Goal: Information Seeking & Learning: Understand process/instructions

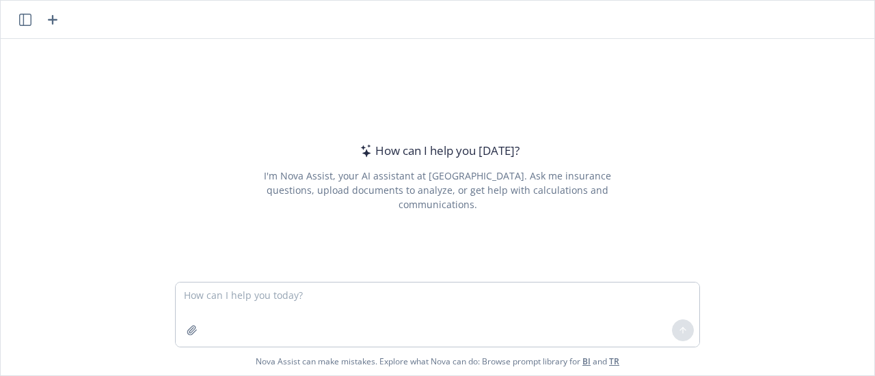
click at [22, 21] on icon "button" at bounding box center [25, 20] width 12 height 12
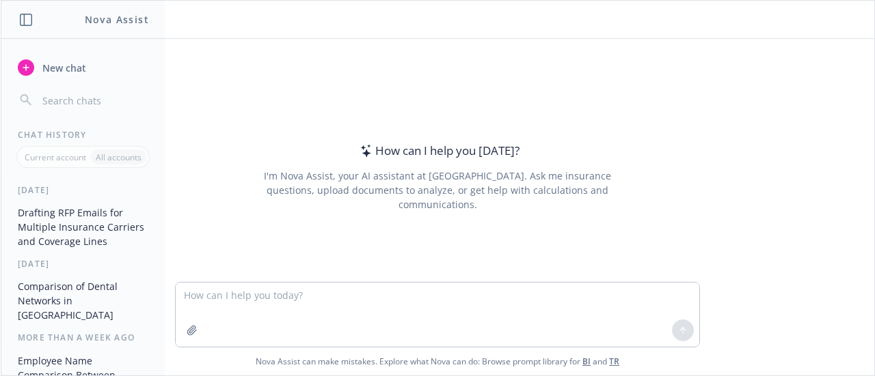
click at [59, 238] on button "Drafting RFP Emails for Multiple Insurance Carriers and Coverage Lines" at bounding box center [82, 227] width 141 height 51
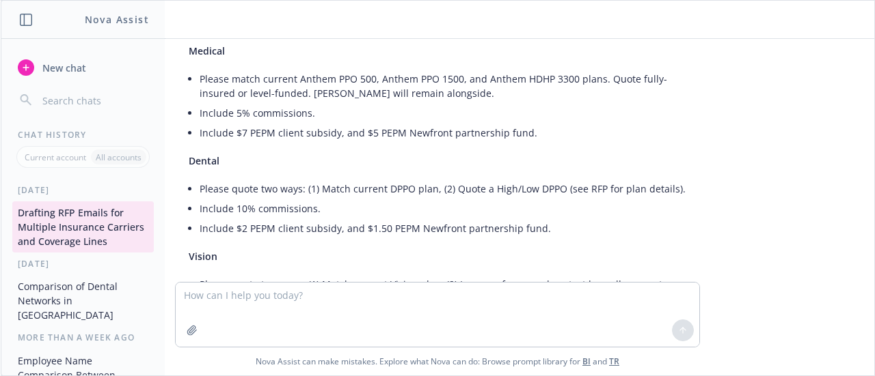
scroll to position [1298, 0]
click at [576, 219] on li "Include $2 PEPM client subsidy, and $1.50 PEPM Newfront partnership fund." at bounding box center [442, 229] width 486 height 20
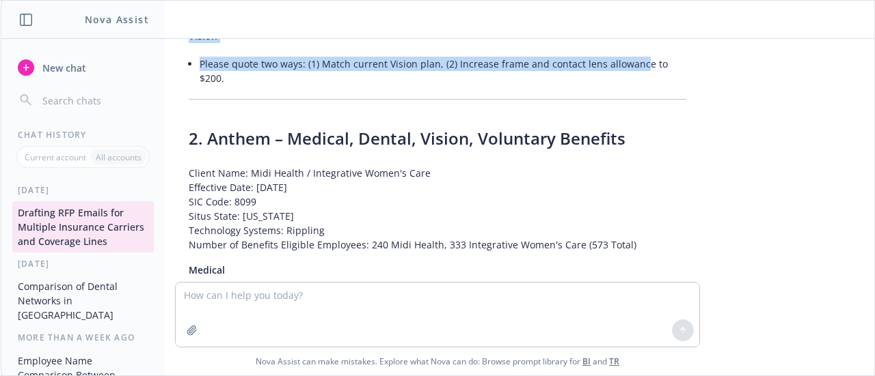
scroll to position [1515, 0]
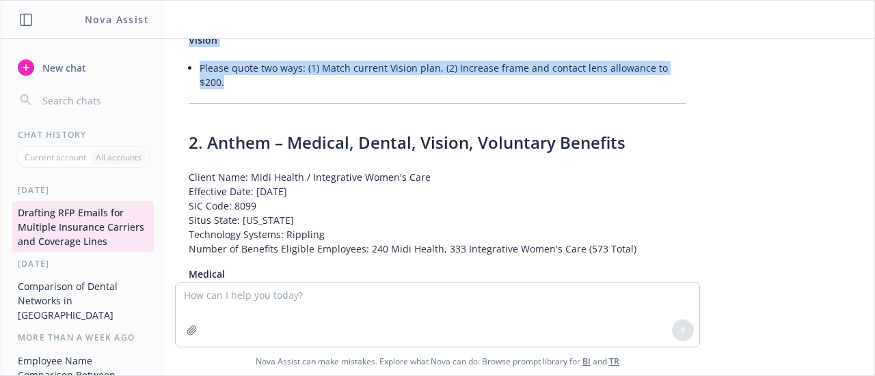
drag, startPoint x: 176, startPoint y: 65, endPoint x: 672, endPoint y: 71, distance: 496.7
click at [670, 58] on li "Please quote two ways: (1) Match current Vision plan, (2) Increase frame and co…" at bounding box center [442, 75] width 486 height 34
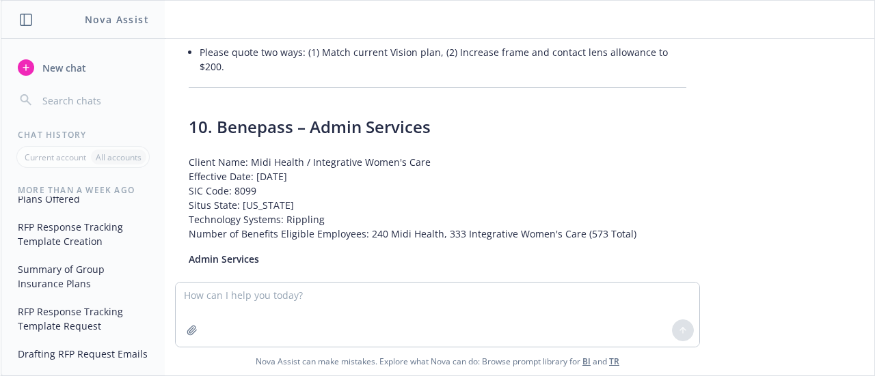
scroll to position [0, 0]
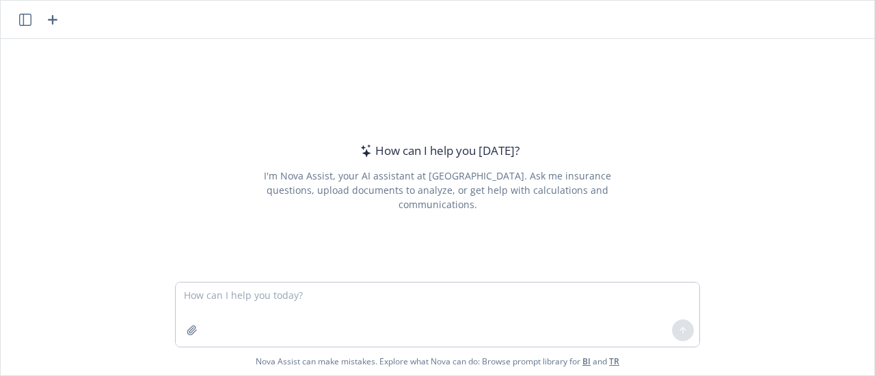
click at [116, 145] on div "How can I help you today? I'm Nova Assist, your AI assistant at Newfront. Ask m…" at bounding box center [437, 160] width 873 height 243
click at [346, 294] on textarea at bounding box center [437, 315] width 523 height 64
click at [25, 20] on icon "button" at bounding box center [25, 20] width 12 height 12
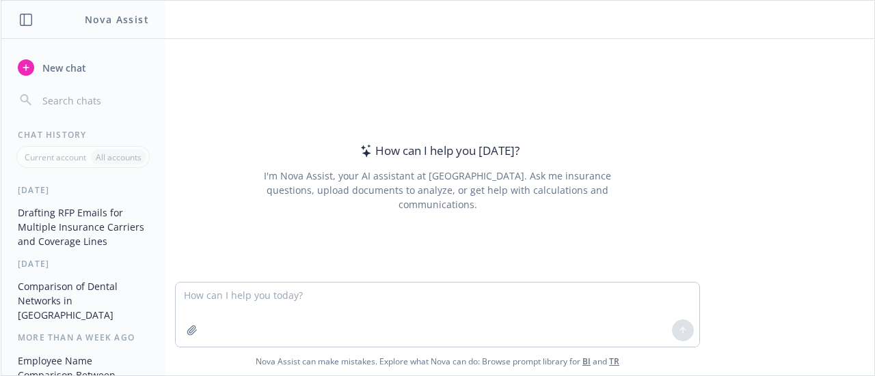
click at [77, 228] on button "Drafting RFP Emails for Multiple Insurance Carriers and Coverage Lines" at bounding box center [82, 227] width 141 height 51
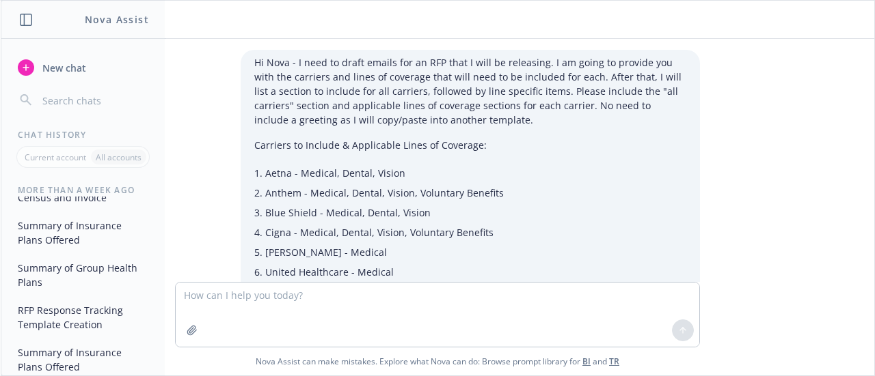
scroll to position [193, 0]
click at [85, 251] on button "Summary of Insurance Plans Offered" at bounding box center [82, 232] width 141 height 37
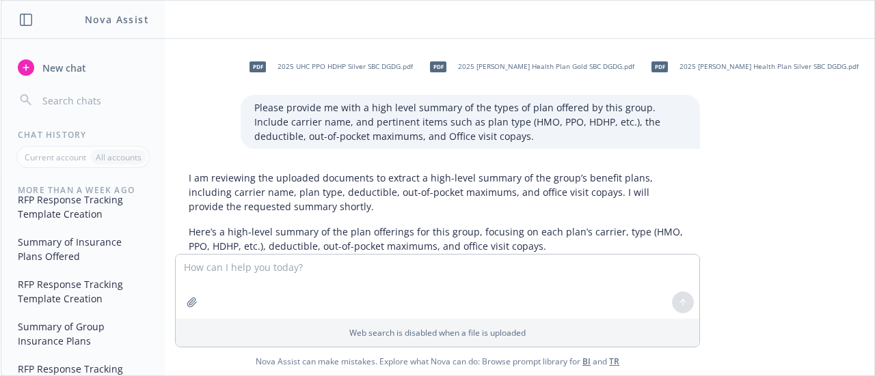
scroll to position [303, 0]
click at [78, 238] on div "Employee Name Comparison Between Census and Invoice Summary of Insurance Plans …" at bounding box center [82, 234] width 163 height 376
click at [80, 225] on button "RFP Response Tracking Template Creation" at bounding box center [82, 206] width 141 height 37
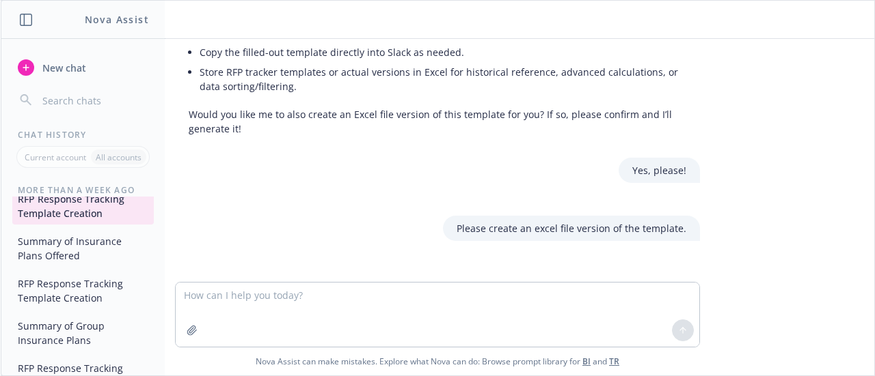
scroll to position [514, 0]
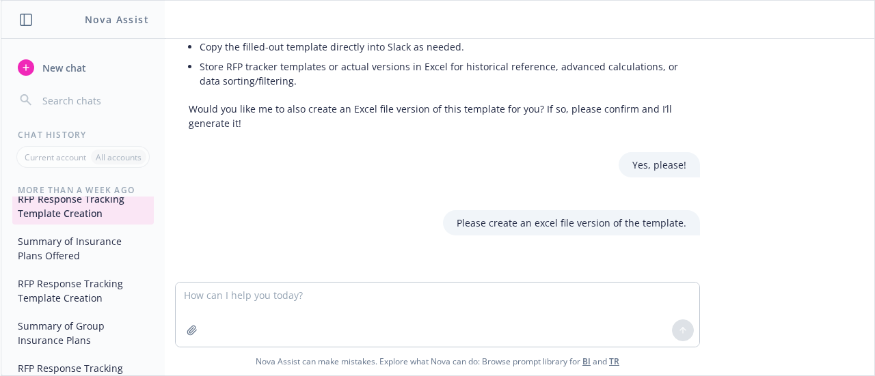
click at [72, 267] on button "Summary of Insurance Plans Offered" at bounding box center [82, 248] width 141 height 37
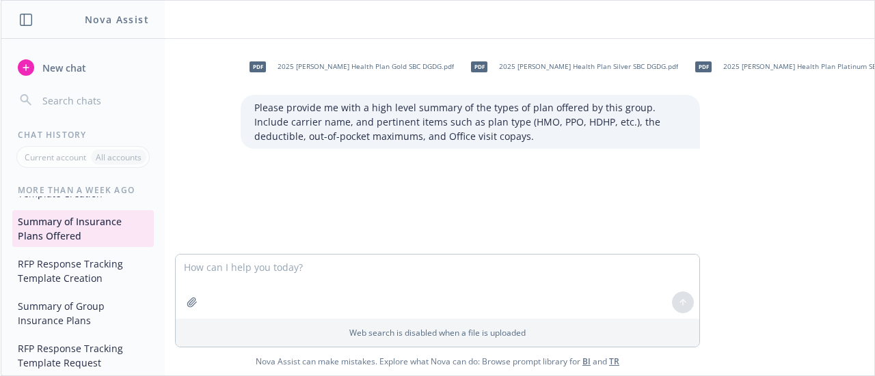
scroll to position [387, 0]
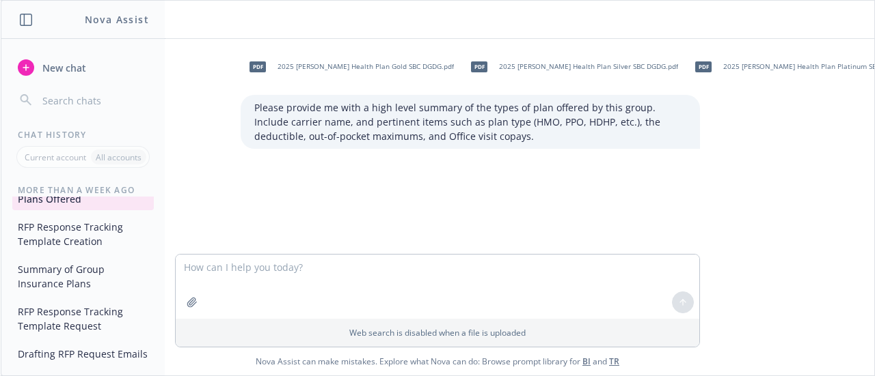
click at [82, 261] on button "Summary of Group Insurance Plans" at bounding box center [82, 276] width 141 height 37
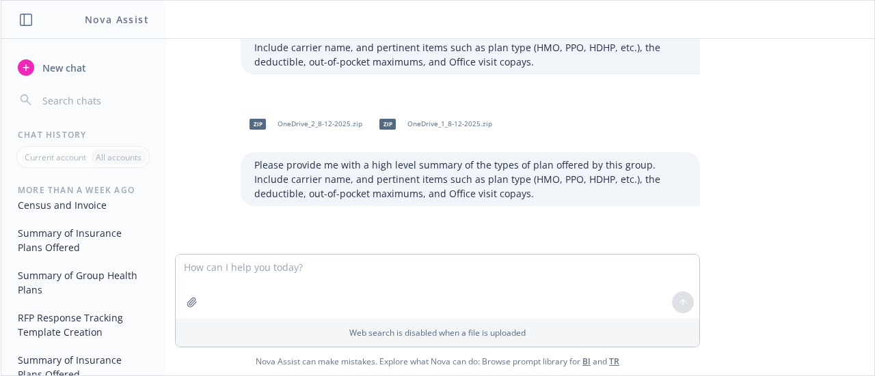
scroll to position [191, 0]
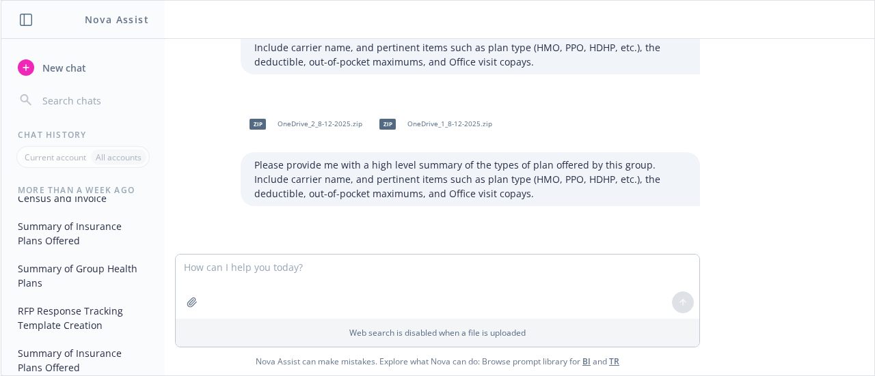
click at [72, 329] on button "RFP Response Tracking Template Creation" at bounding box center [82, 318] width 141 height 37
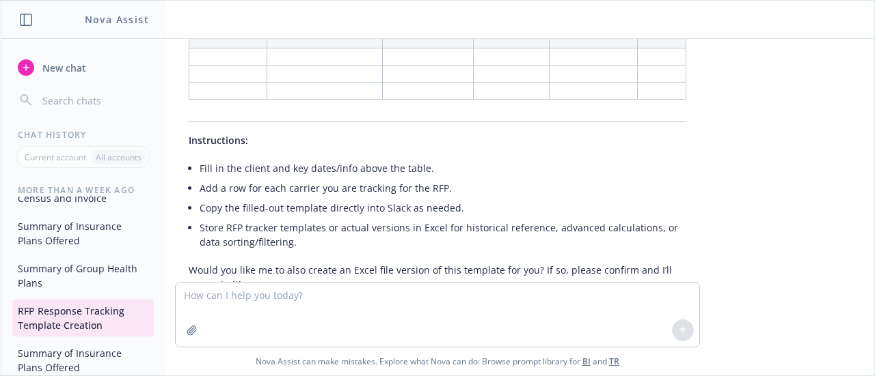
scroll to position [354, 0]
click at [283, 74] on td at bounding box center [324, 73] width 116 height 17
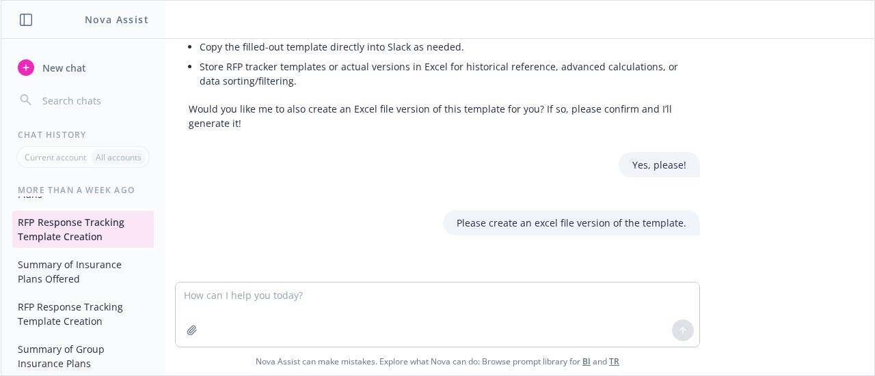
scroll to position [288, 0]
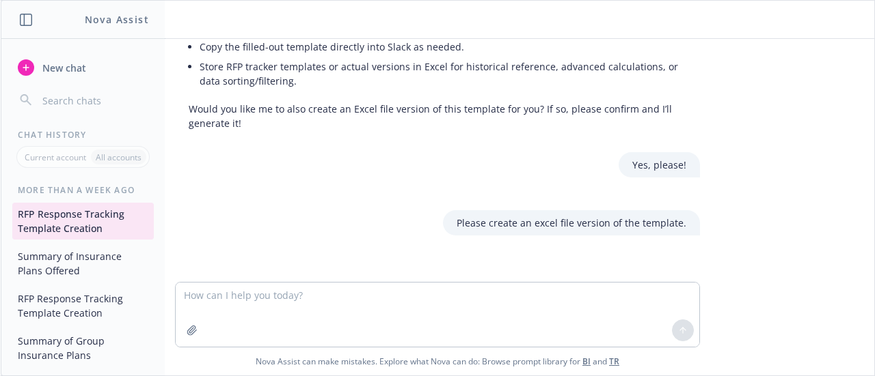
click at [79, 316] on button "RFP Response Tracking Template Creation" at bounding box center [82, 306] width 141 height 37
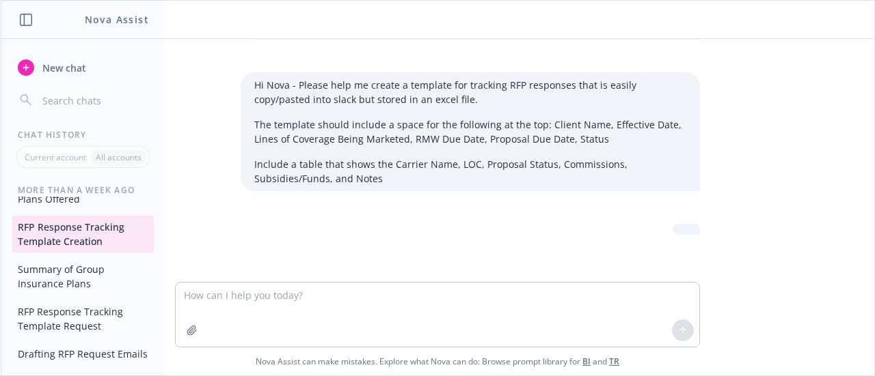
scroll to position [387, 0]
click at [78, 343] on button "Drafting RFP Request Emails" at bounding box center [82, 354] width 141 height 23
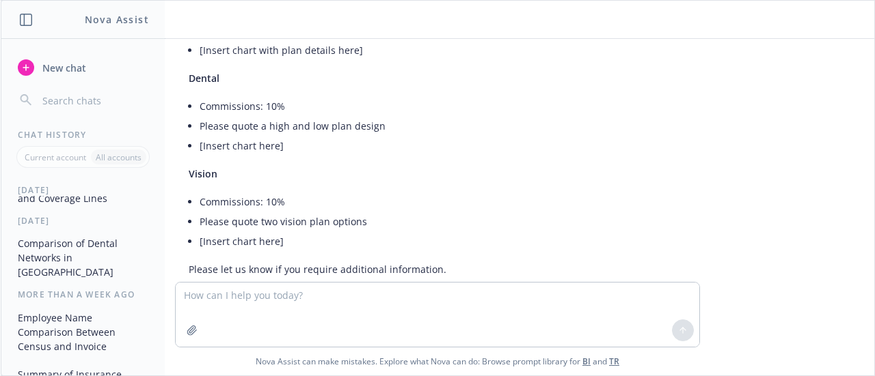
scroll to position [0, 0]
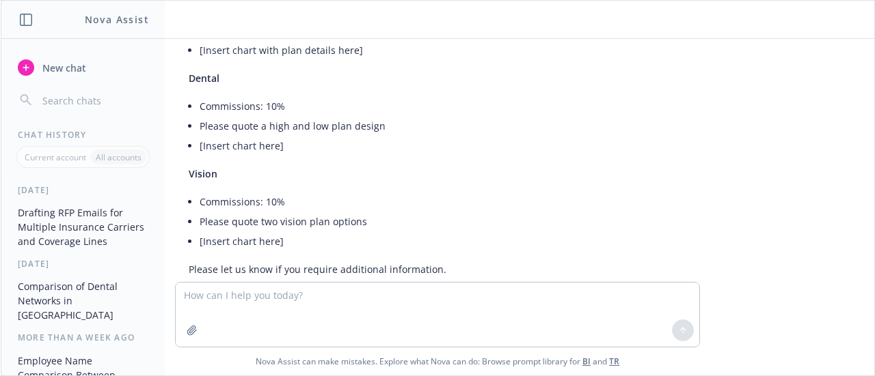
click at [78, 242] on button "Drafting RFP Emails for Multiple Insurance Carriers and Coverage Lines" at bounding box center [82, 227] width 141 height 51
